Goal: Find specific page/section: Find specific page/section

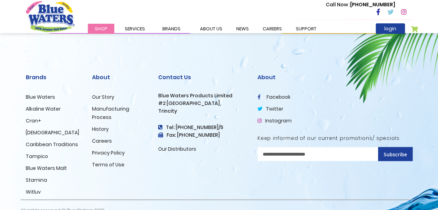
scroll to position [754, 0]
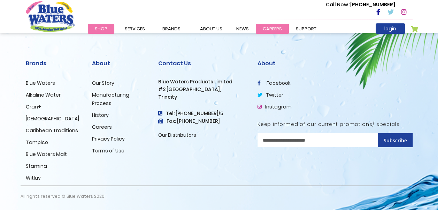
click at [272, 25] on link "careers" at bounding box center [272, 29] width 33 height 10
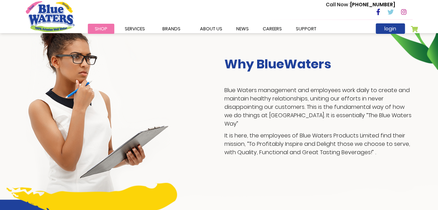
scroll to position [128, 0]
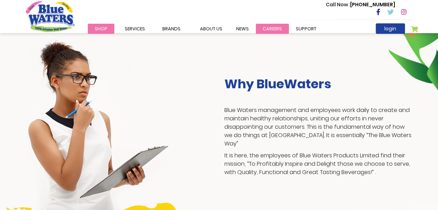
click at [264, 29] on link "careers" at bounding box center [272, 29] width 33 height 10
